Goal: Transaction & Acquisition: Purchase product/service

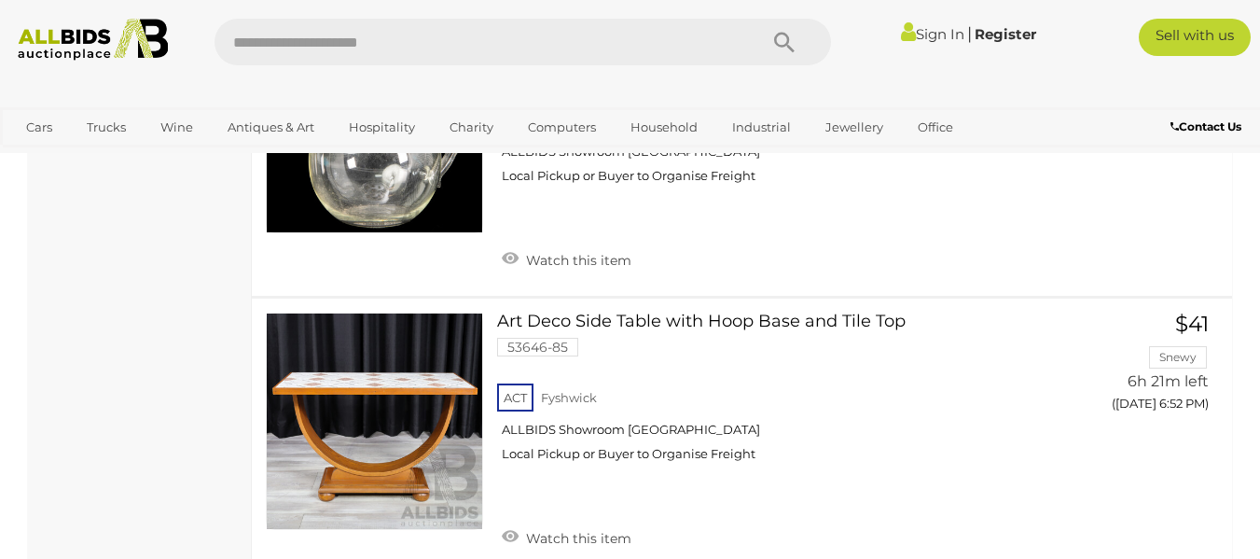
scroll to position [14398, 0]
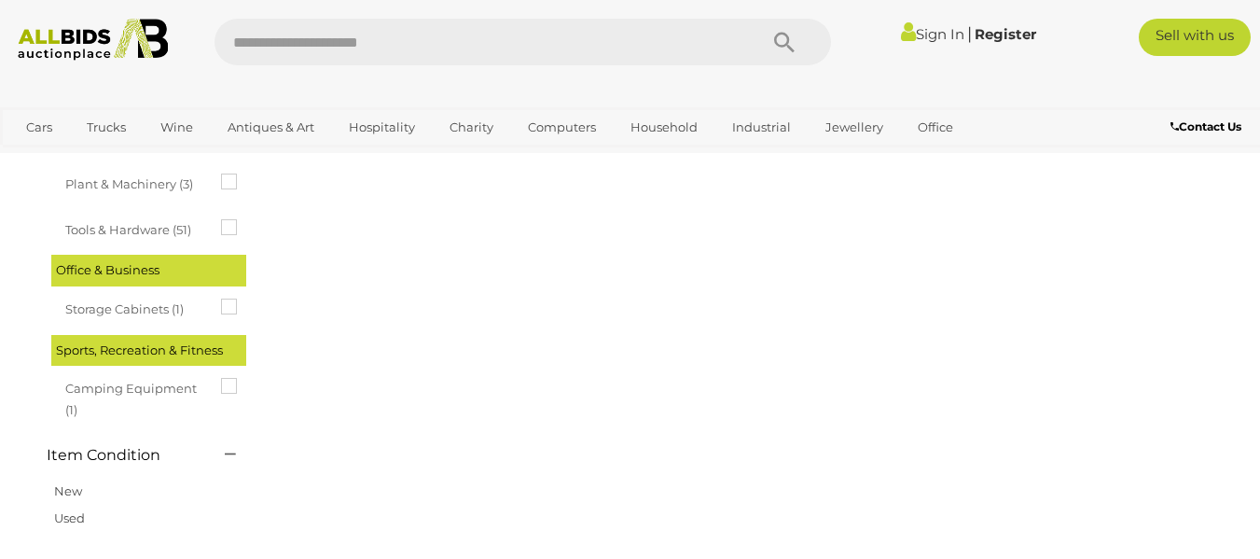
scroll to position [95, 0]
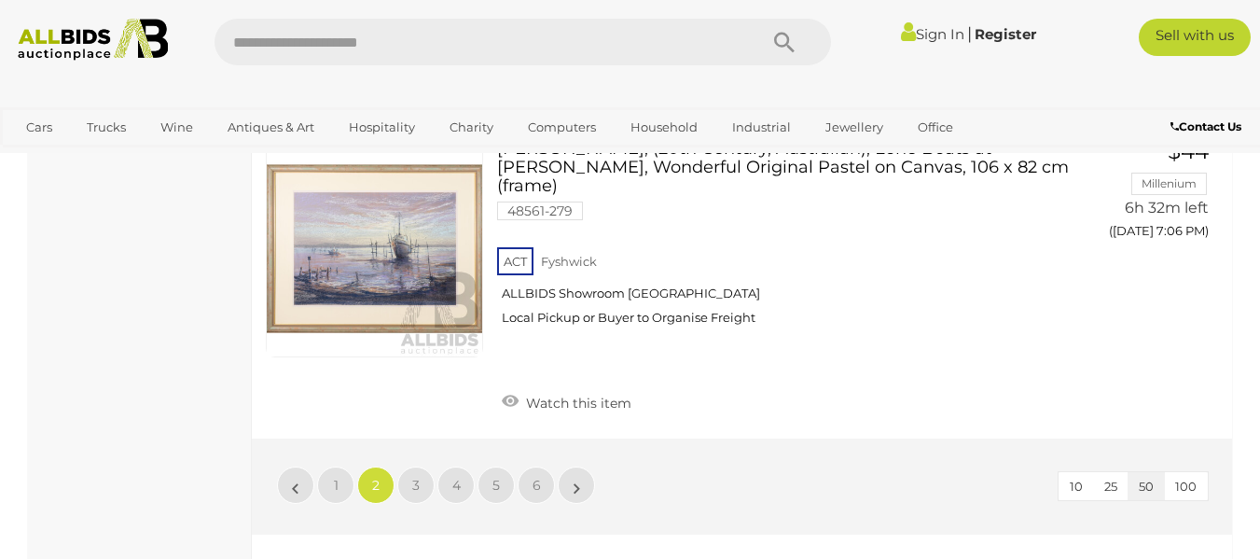
scroll to position [14605, 0]
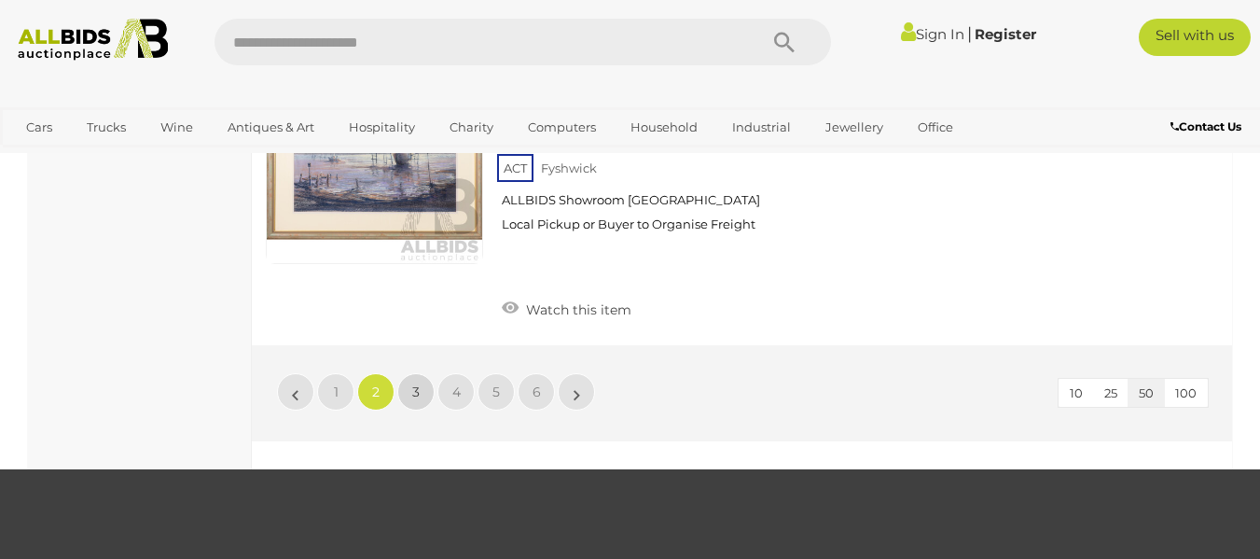
click at [420, 373] on link "3" at bounding box center [415, 391] width 37 height 37
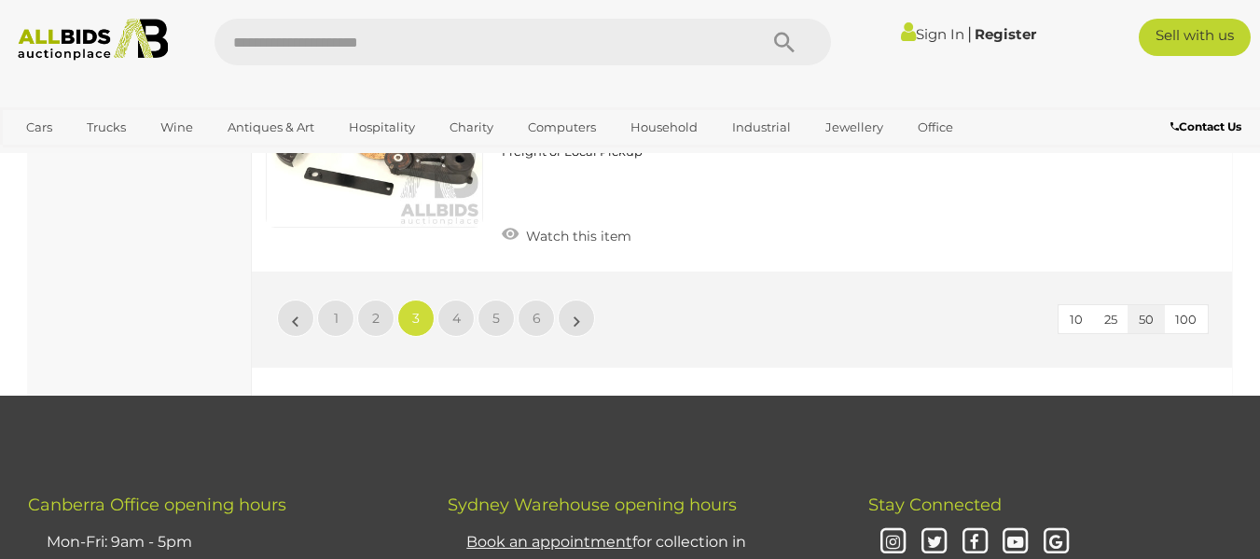
scroll to position [14643, 0]
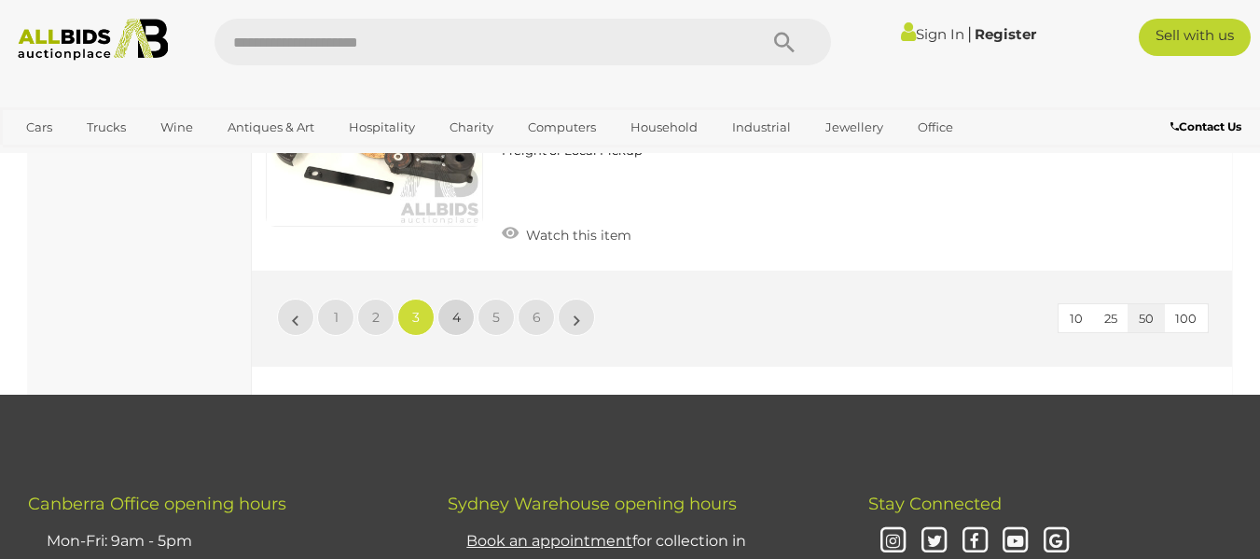
click at [460, 309] on span "4" at bounding box center [456, 317] width 8 height 17
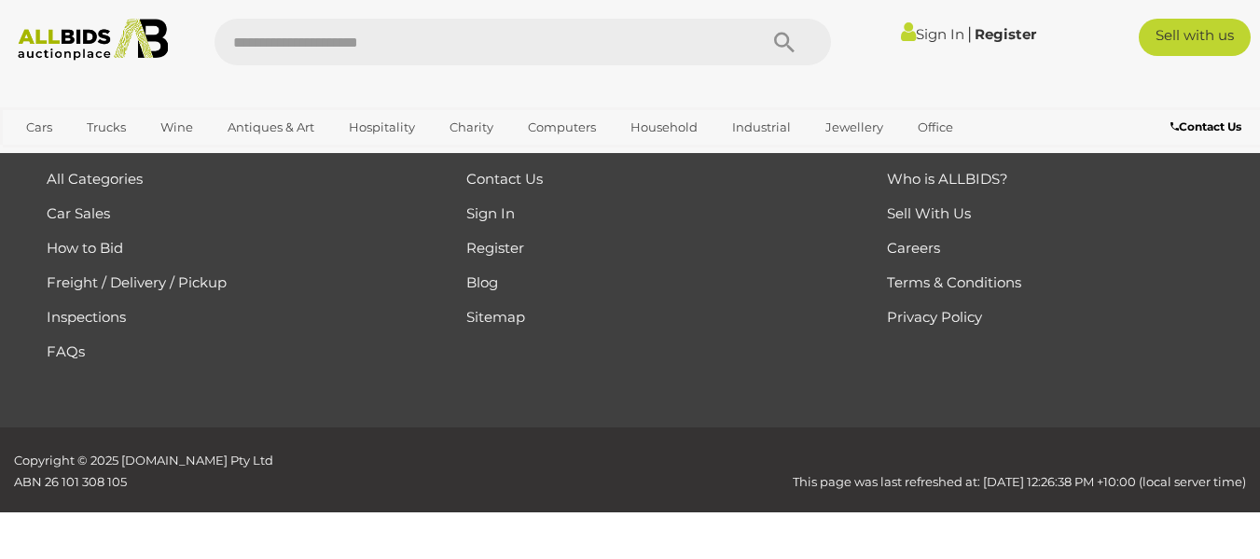
scroll to position [95, 0]
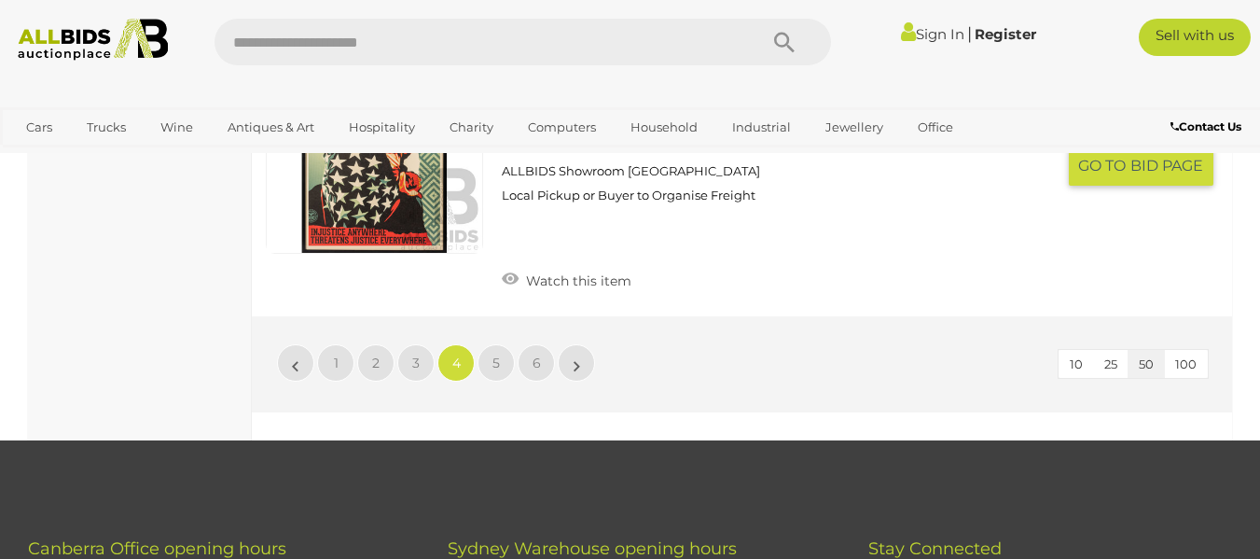
scroll to position [14493, 0]
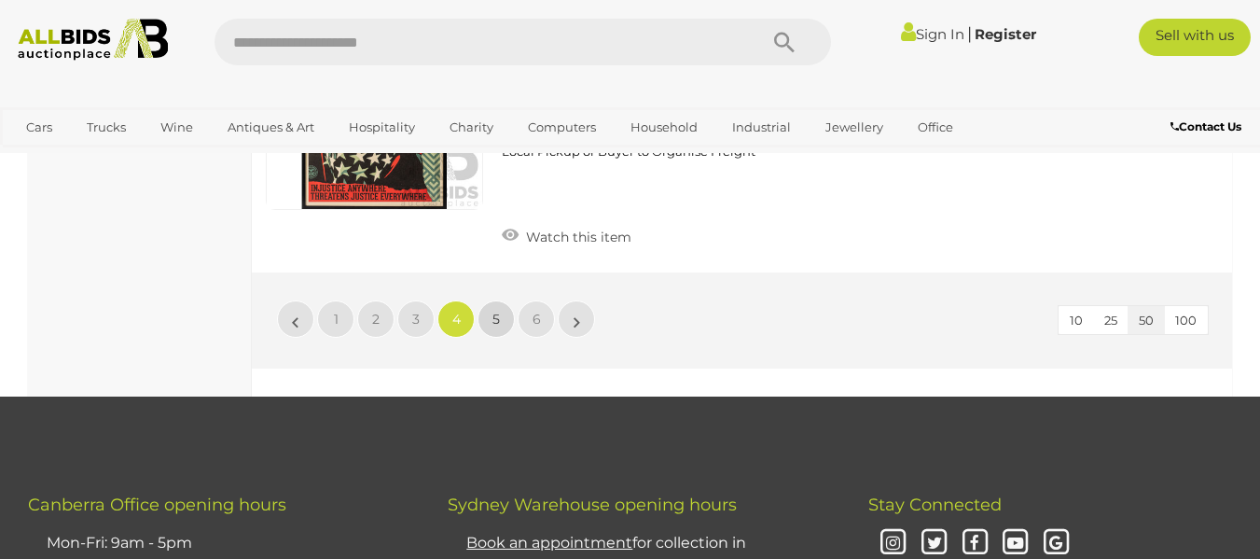
click at [491, 300] on link "5" at bounding box center [495, 318] width 37 height 37
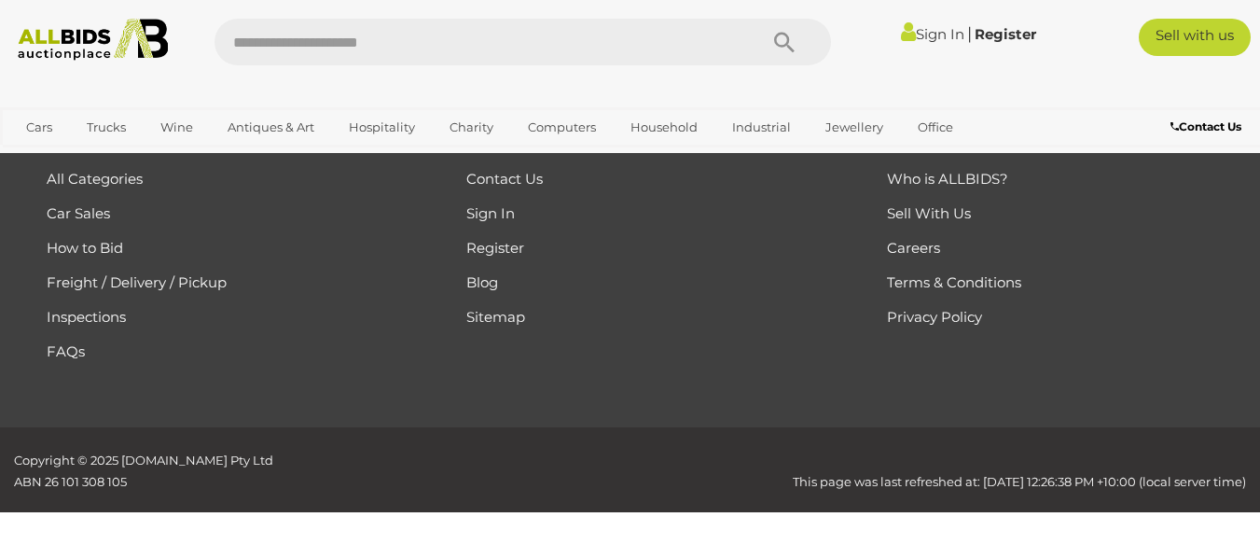
scroll to position [95, 0]
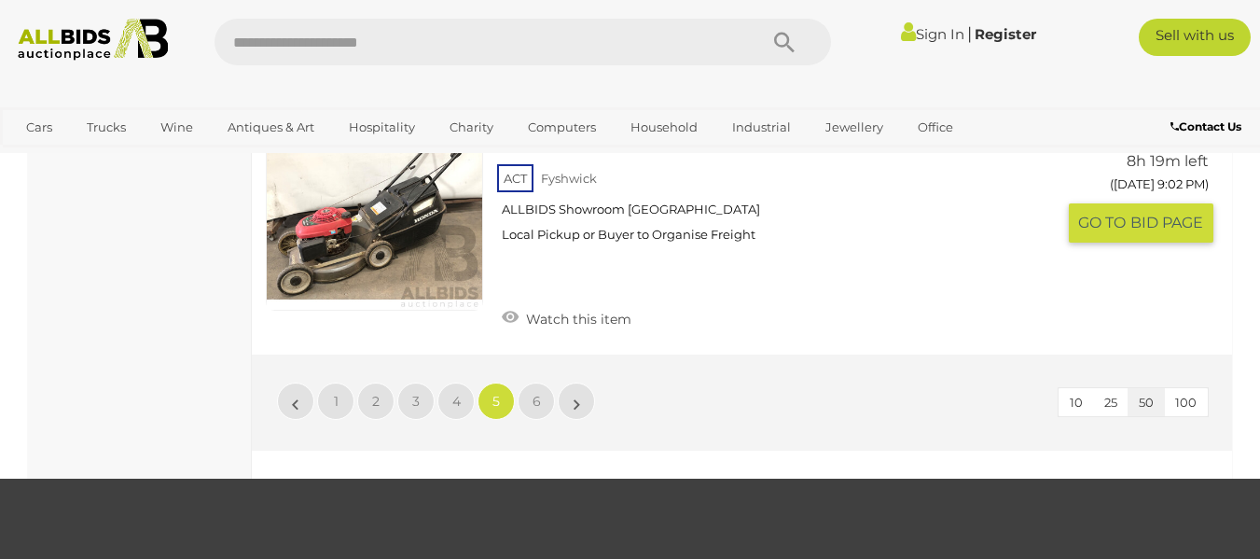
scroll to position [14120, 0]
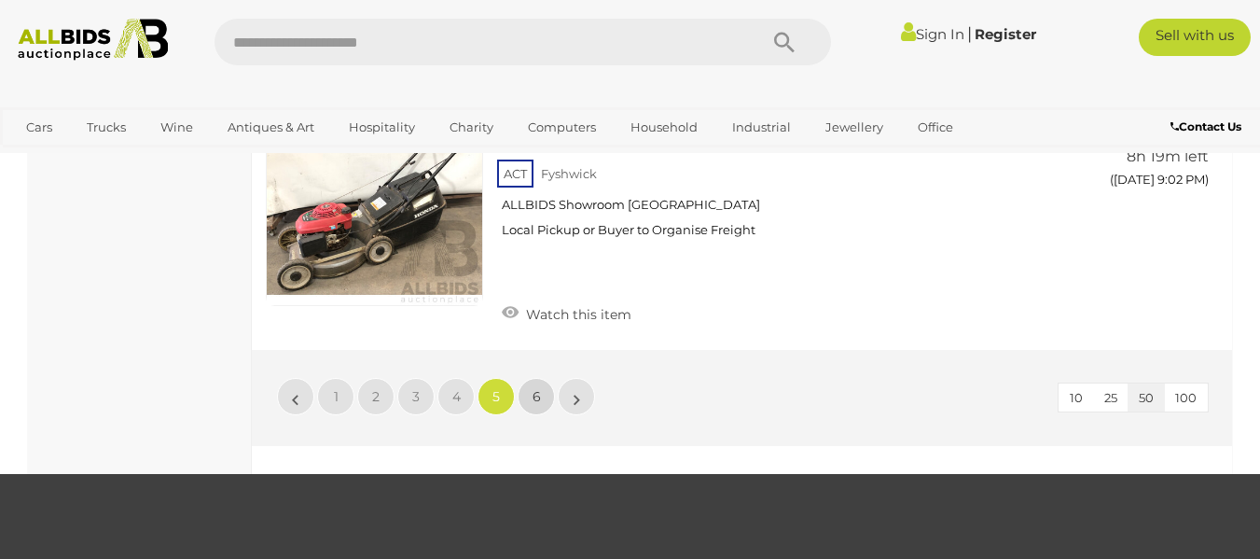
click at [542, 379] on link "6" at bounding box center [536, 396] width 37 height 37
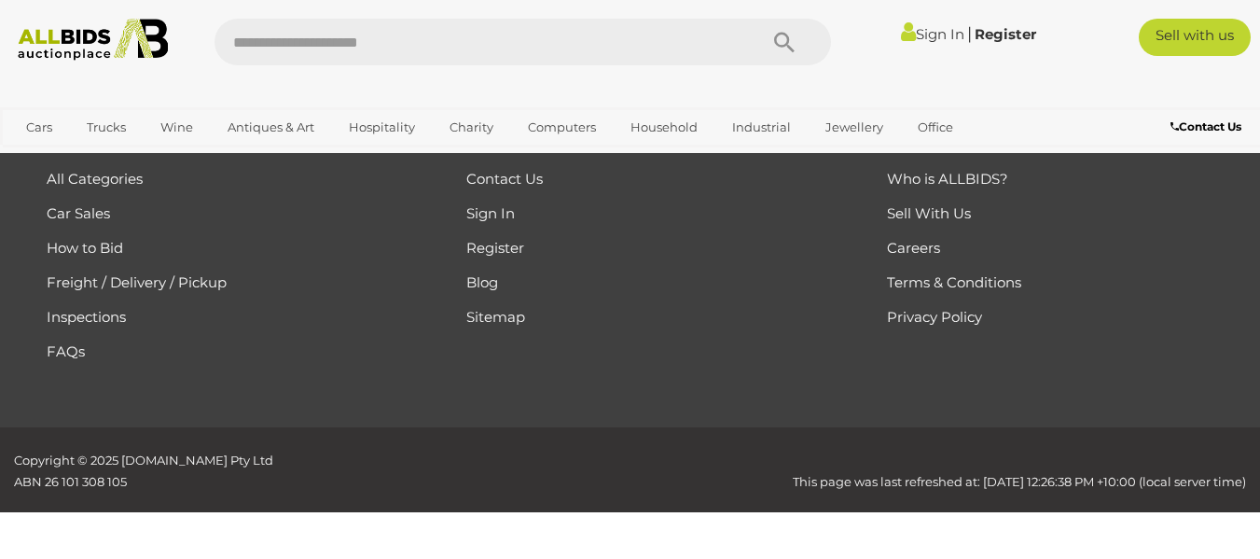
scroll to position [95, 0]
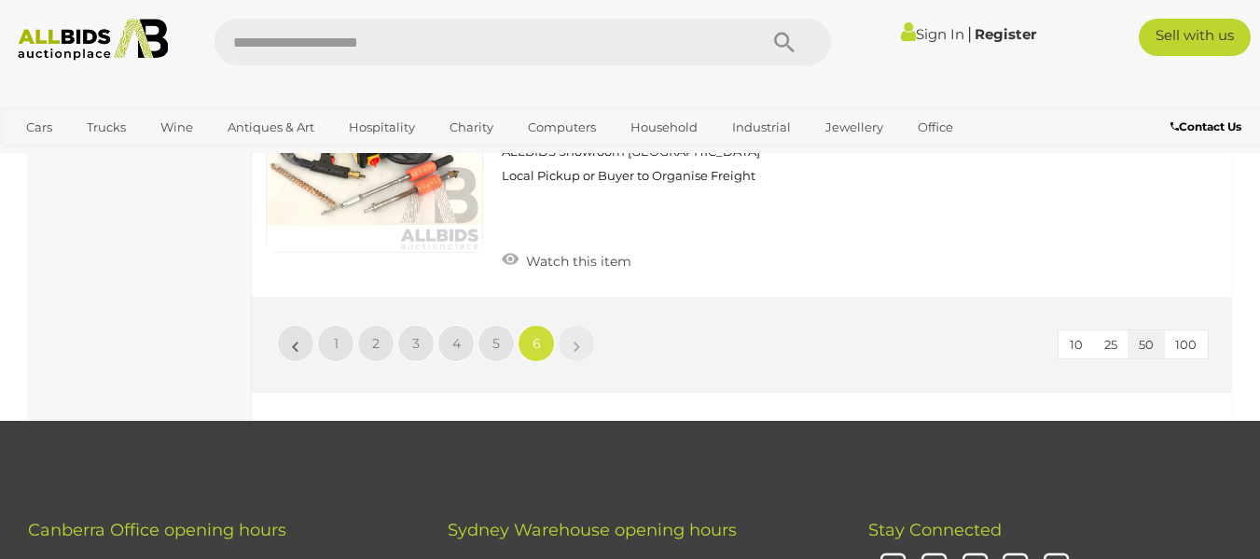
scroll to position [2818, 0]
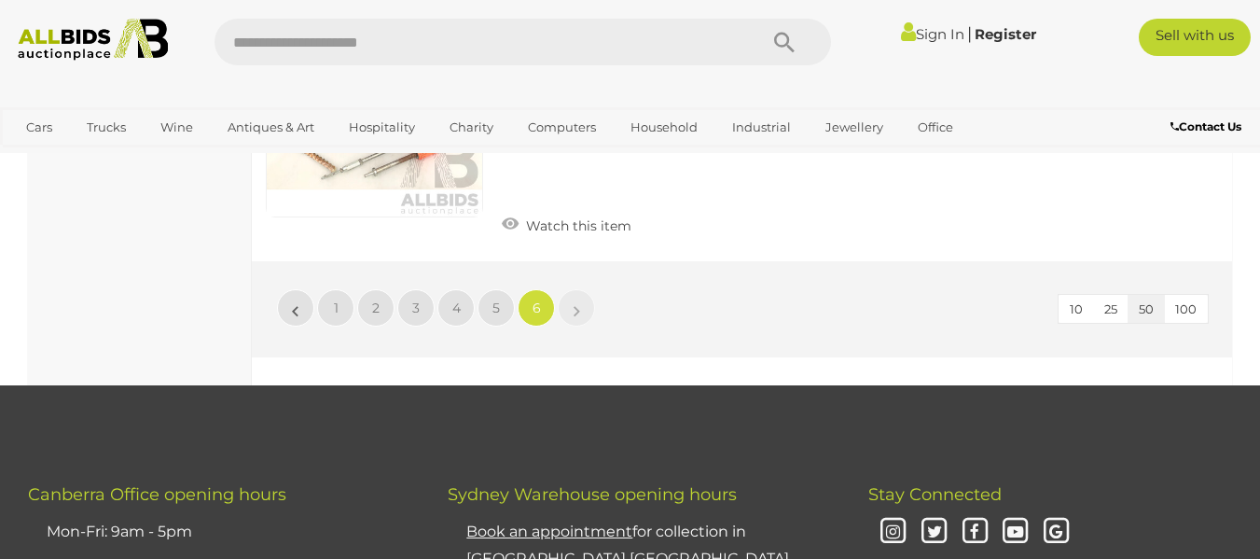
scroll to position [95, 0]
